Goal: Task Accomplishment & Management: Use online tool/utility

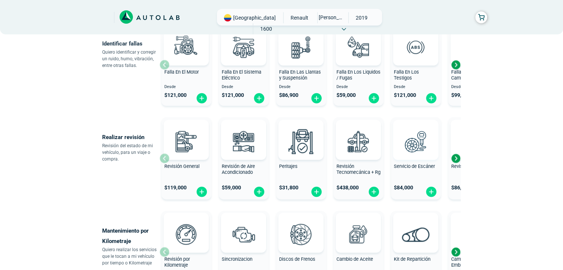
scroll to position [148, 0]
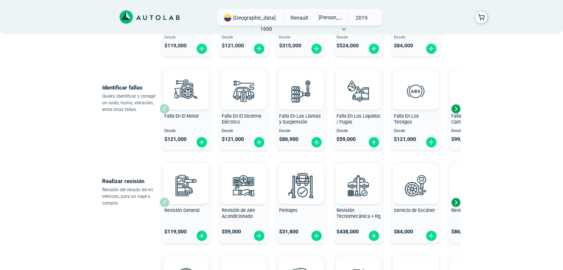
click at [346, 26] on span at bounding box center [344, 28] width 4 height 5
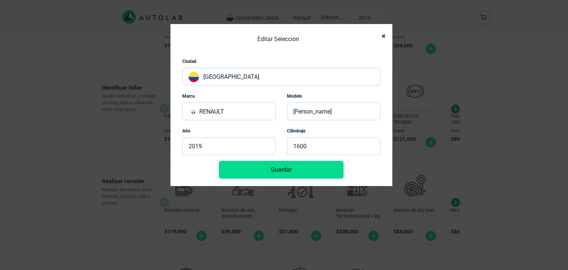
click at [387, 34] on div "Editar Selección Ciudad [GEOGRAPHIC_DATA] Marca RENAULT Modelo [PERSON_NAME] Añ…" at bounding box center [282, 105] width 222 height 162
click at [383, 36] on icon "Close" at bounding box center [384, 36] width 4 height 5
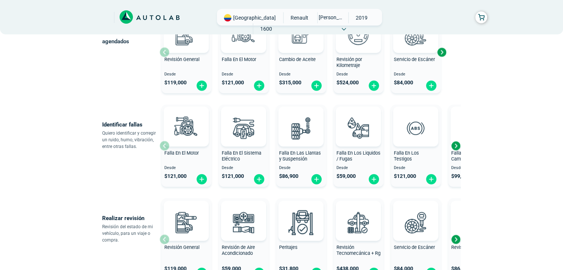
scroll to position [37, 0]
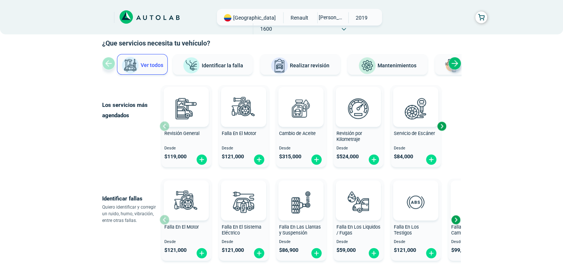
click at [409, 59] on button "Mantenimientos" at bounding box center [387, 64] width 80 height 21
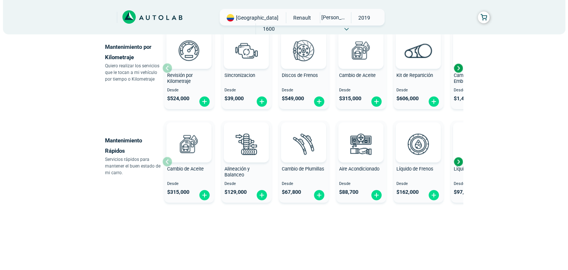
scroll to position [58, 0]
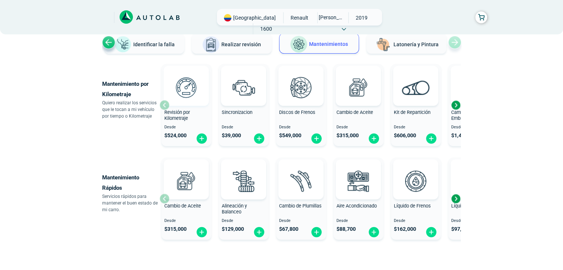
click at [191, 88] on img at bounding box center [186, 87] width 33 height 33
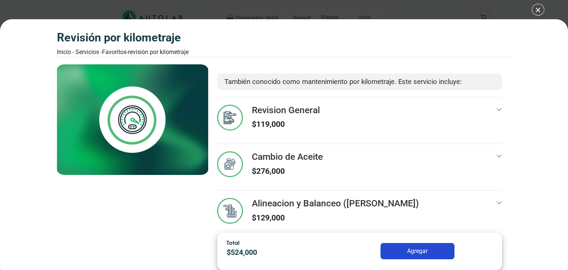
scroll to position [28, 0]
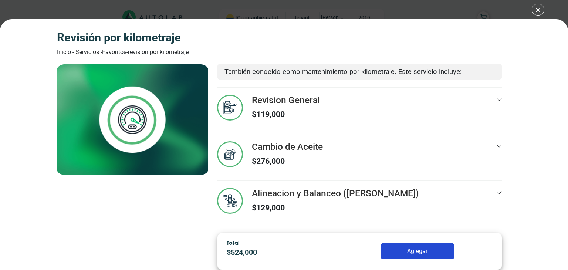
click at [418, 72] on p "También conocido como mantenimiento por kilometraje. Este servicio incluye:" at bounding box center [360, 72] width 271 height 10
click at [497, 148] on div at bounding box center [500, 157] width 6 height 32
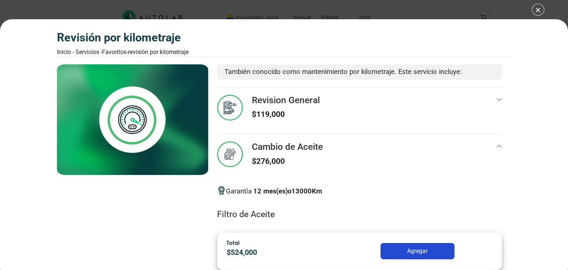
click at [497, 148] on div at bounding box center [500, 157] width 6 height 32
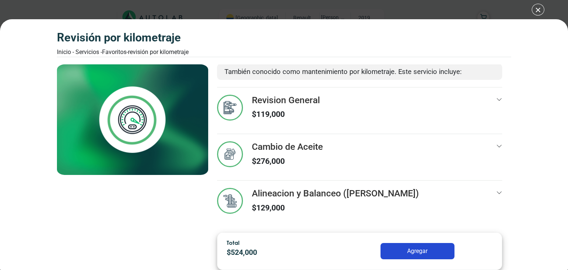
click at [490, 113] on div "Revision General $ 119,000" at bounding box center [359, 114] width 285 height 39
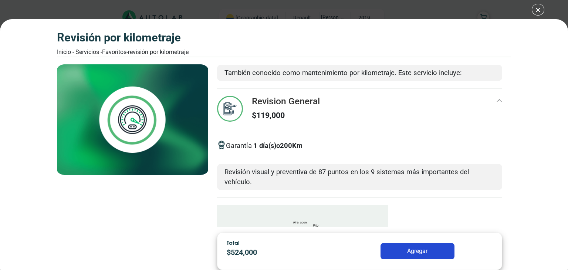
scroll to position [0, 0]
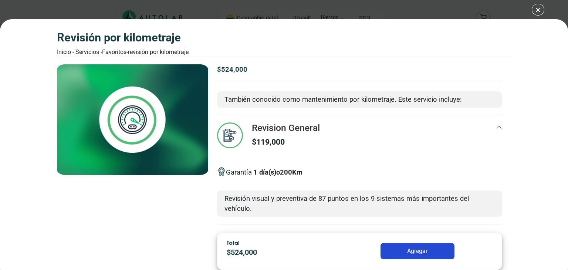
click at [481, 122] on div "Revision General $ 119,000" at bounding box center [359, 141] width 285 height 39
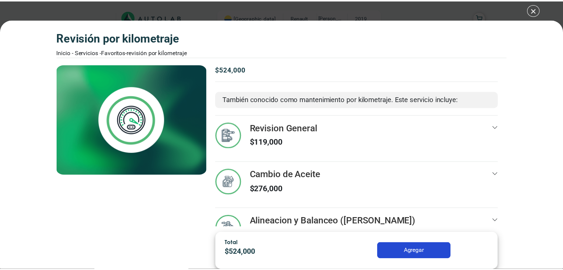
scroll to position [28, 0]
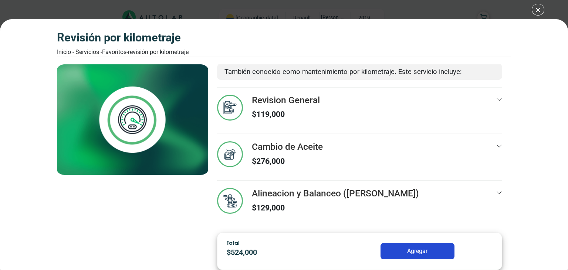
click at [534, 13] on div "Revisión por Kilometraje Inicio - Servicios - Favoritos - Revisión por Kilometr…" at bounding box center [284, 135] width 568 height 270
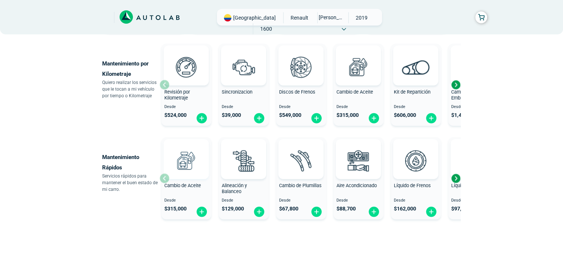
scroll to position [95, 0]
